Goal: Find specific page/section: Find specific page/section

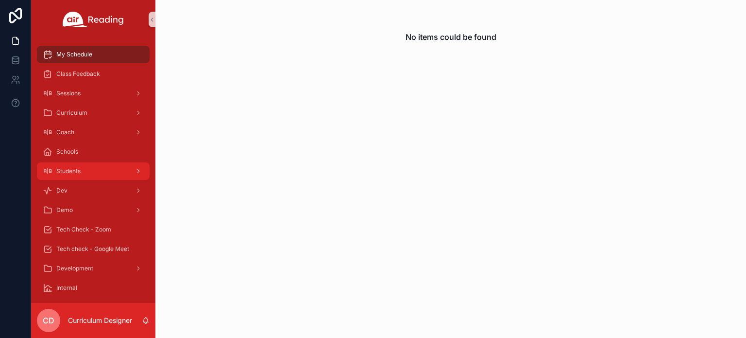
click at [84, 174] on div "Students" at bounding box center [93, 171] width 101 height 16
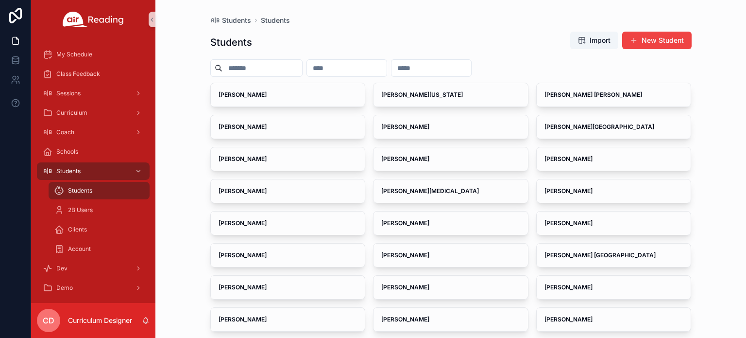
click at [260, 66] on input "scrollable content" at bounding box center [263, 68] width 80 height 14
click at [353, 62] on input "scrollable content" at bounding box center [347, 68] width 80 height 14
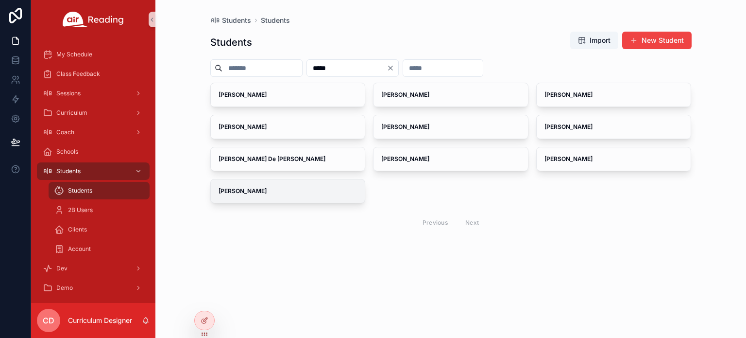
type input "*****"
click at [253, 195] on div "[PERSON_NAME]" at bounding box center [288, 190] width 155 height 23
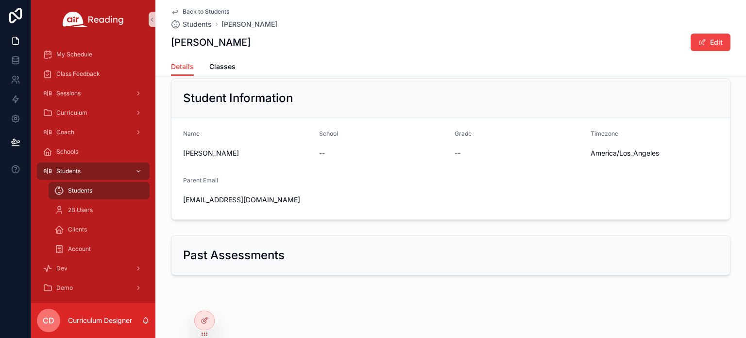
scroll to position [71, 0]
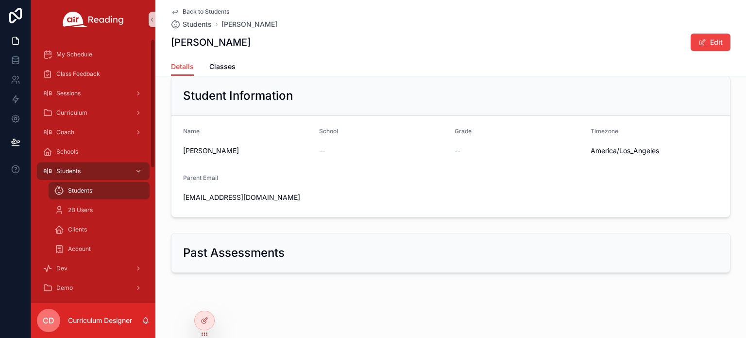
click at [159, 237] on div "Past Assessments" at bounding box center [451, 253] width 591 height 48
click at [223, 63] on span "Classes" at bounding box center [222, 67] width 26 height 10
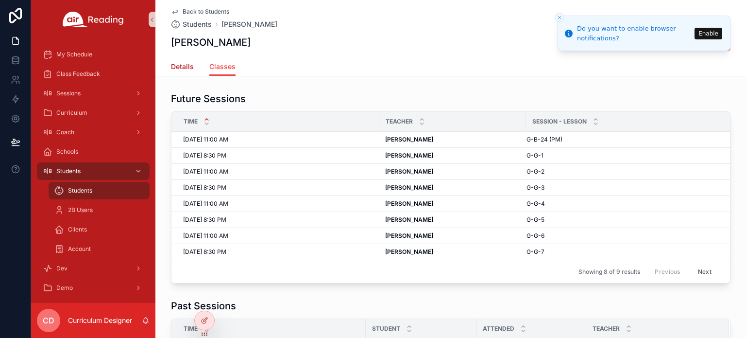
click at [177, 68] on span "Details" at bounding box center [182, 67] width 23 height 10
